Goal: Task Accomplishment & Management: Manage account settings

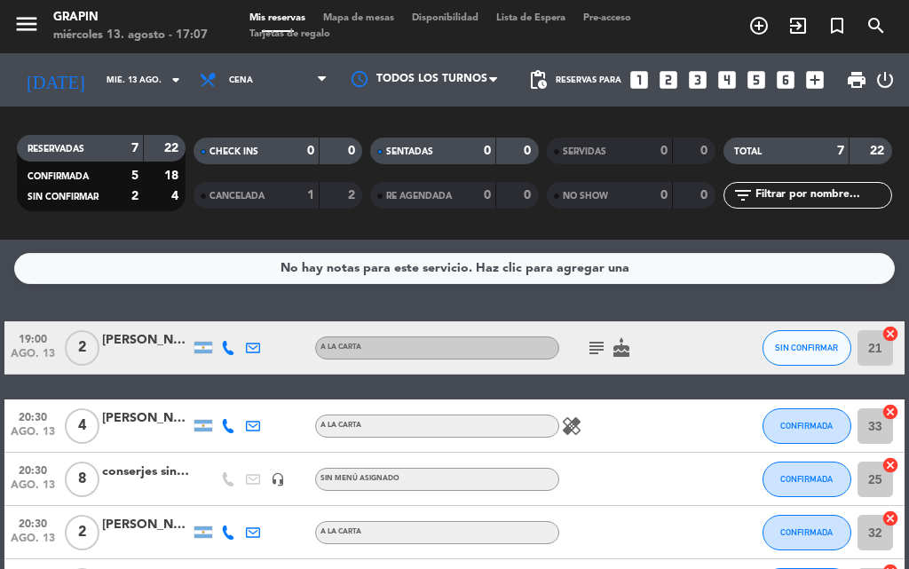
click at [567, 429] on icon "healing" at bounding box center [571, 425] width 21 height 21
click at [600, 349] on icon "subject" at bounding box center [596, 347] width 21 height 21
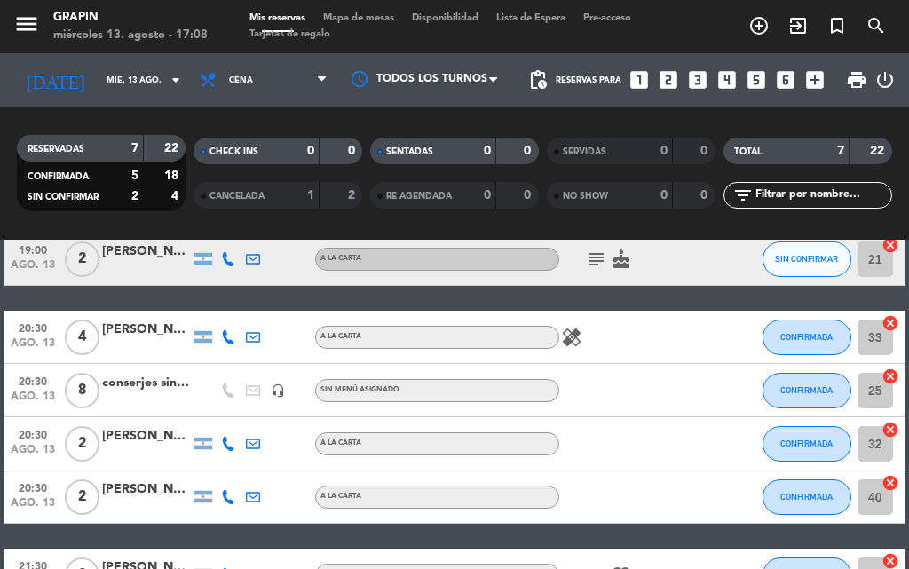
scroll to position [264, 0]
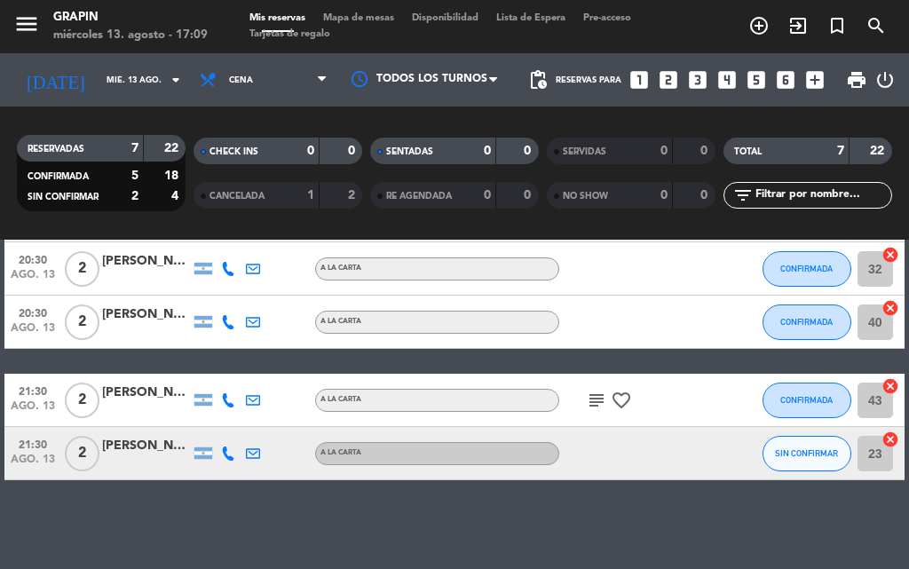
click at [593, 405] on icon "subject" at bounding box center [596, 400] width 21 height 21
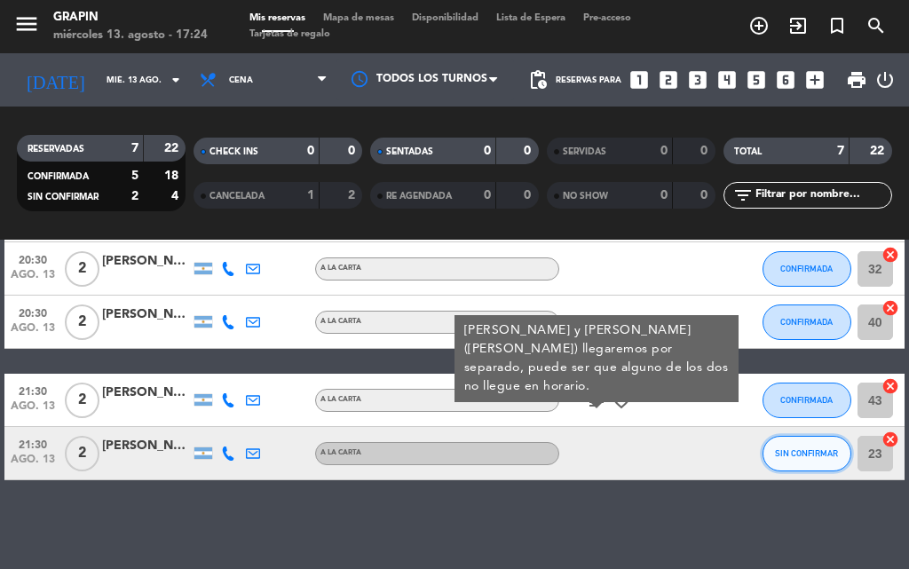
click at [817, 451] on span "SIN CONFIRMAR" at bounding box center [806, 453] width 63 height 10
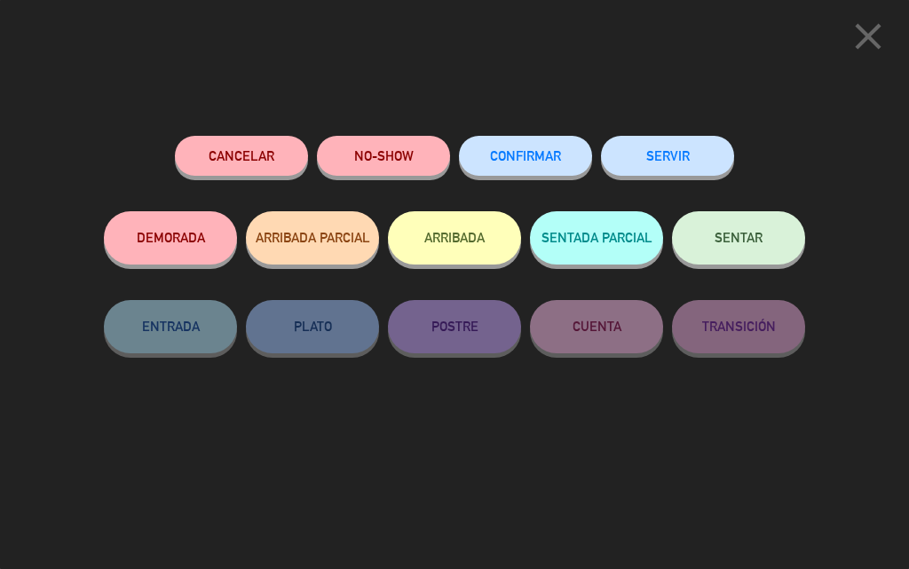
click at [554, 159] on span "CONFIRMAR" at bounding box center [525, 155] width 71 height 15
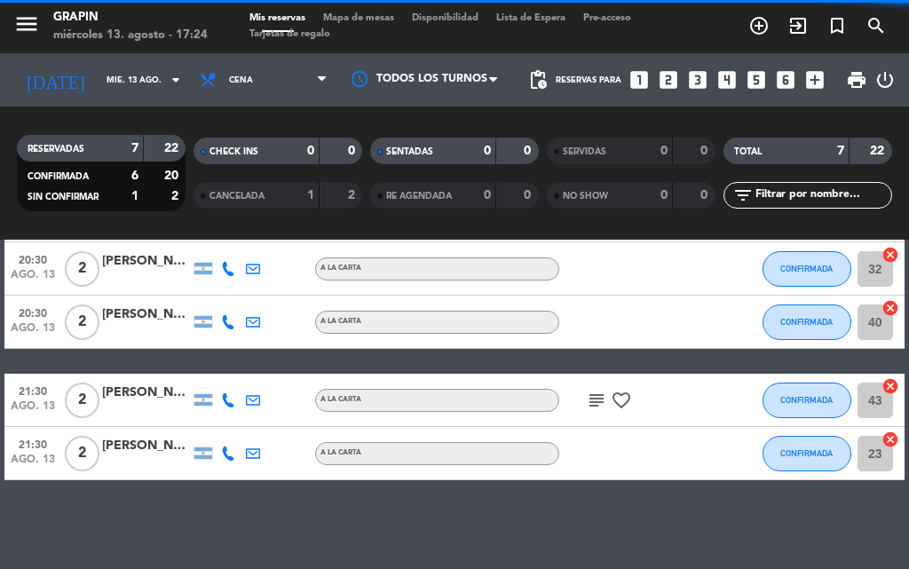
click at [420, 368] on div "19:00 ago. 13 2 Stella Aguiar Gomes Rocha A LA CARTA subject cake SIN CONFIRMAR…" at bounding box center [454, 269] width 900 height 423
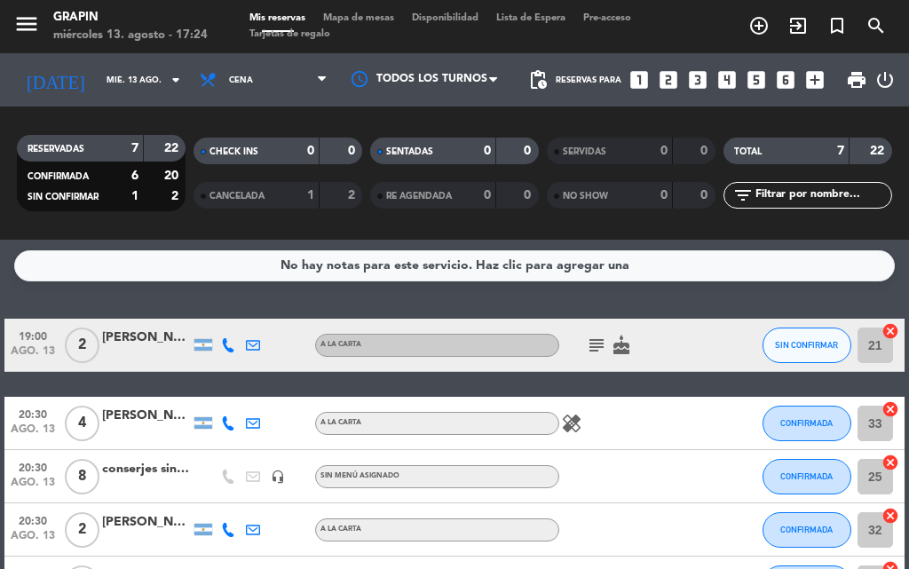
scroll to position [0, 0]
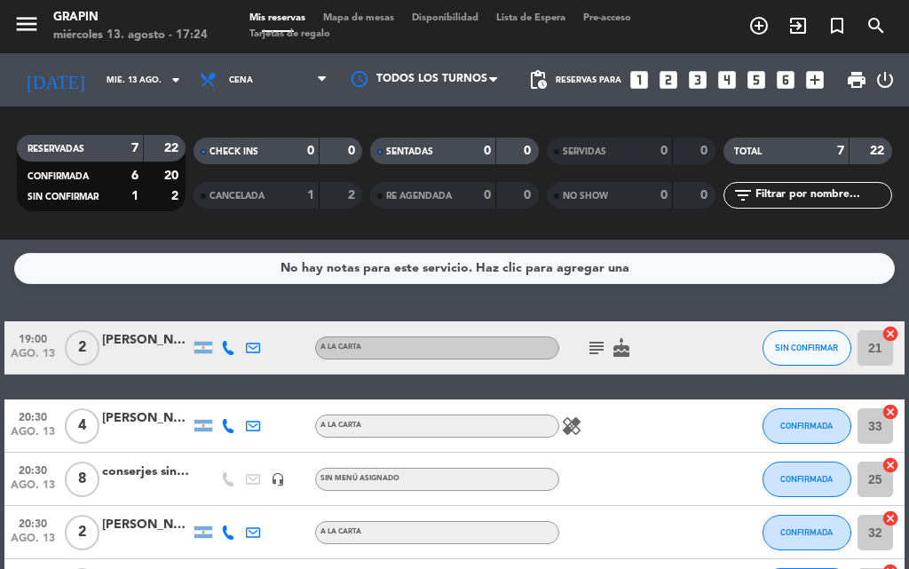
click at [601, 344] on icon "subject" at bounding box center [596, 347] width 21 height 21
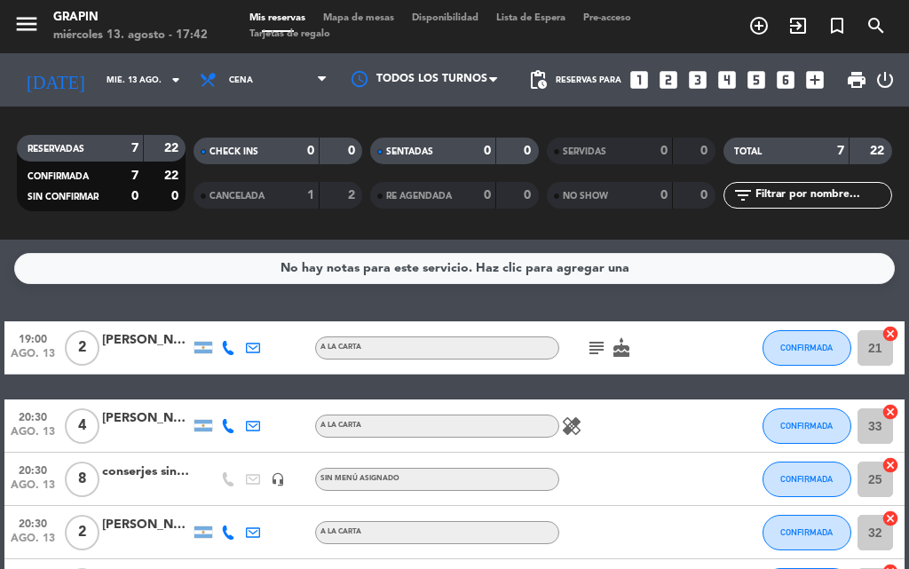
click at [257, 428] on icon at bounding box center [253, 426] width 14 height 14
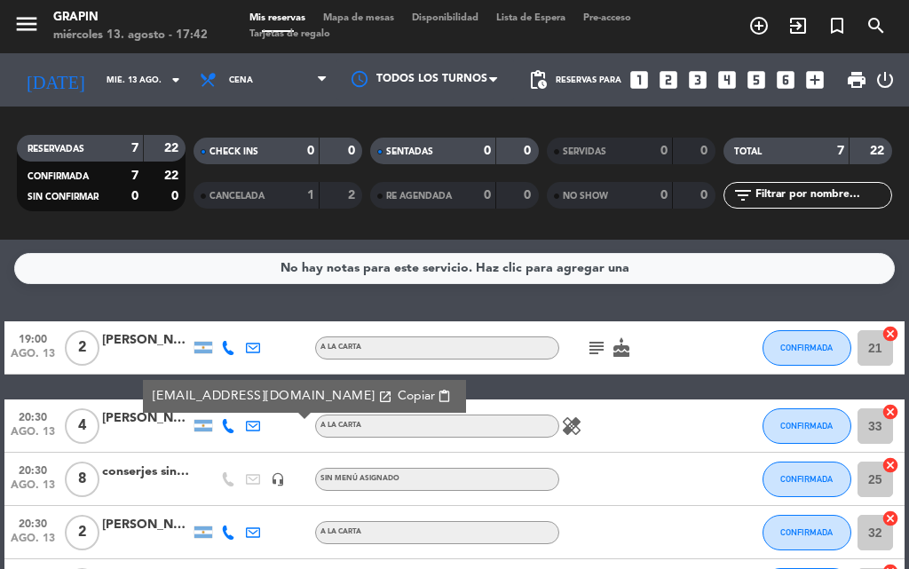
click at [470, 398] on div "19:00 [DATE] 2 [PERSON_NAME] [PERSON_NAME] A LA CARTA subject cake CONFIRMADA 2…" at bounding box center [454, 532] width 900 height 423
